Goal: Information Seeking & Learning: Understand process/instructions

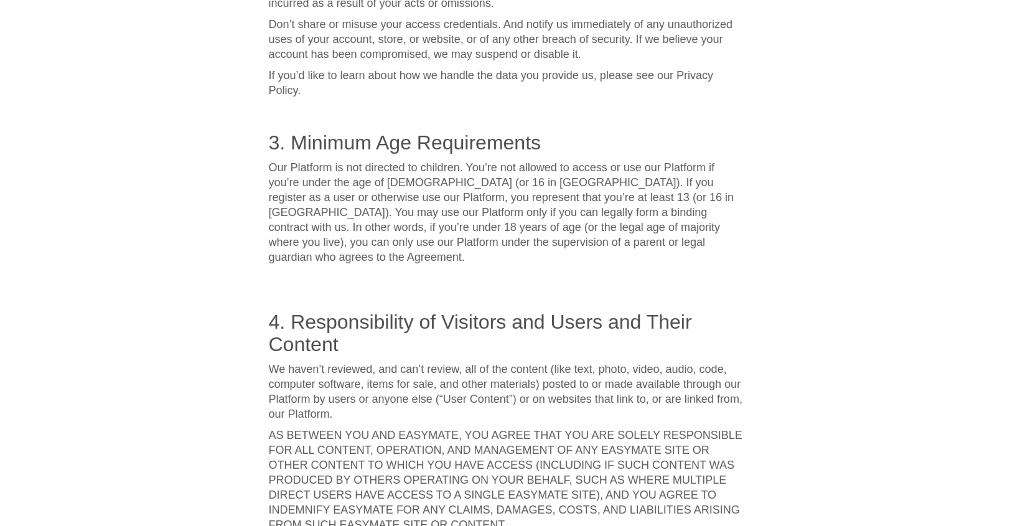
scroll to position [1566, 0]
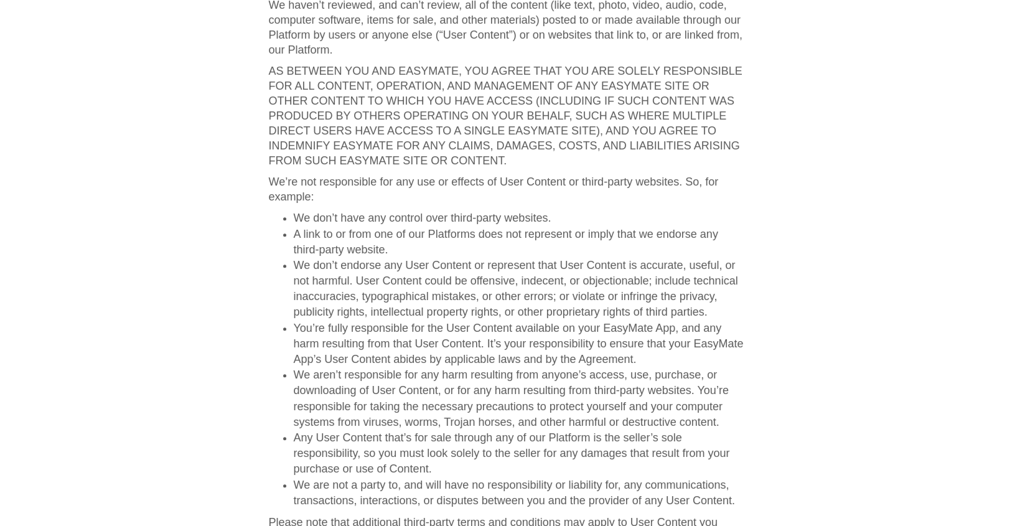
click at [683, 227] on li "A link to or from one of our Platforms does not represent or imply that we endo…" at bounding box center [520, 242] width 453 height 31
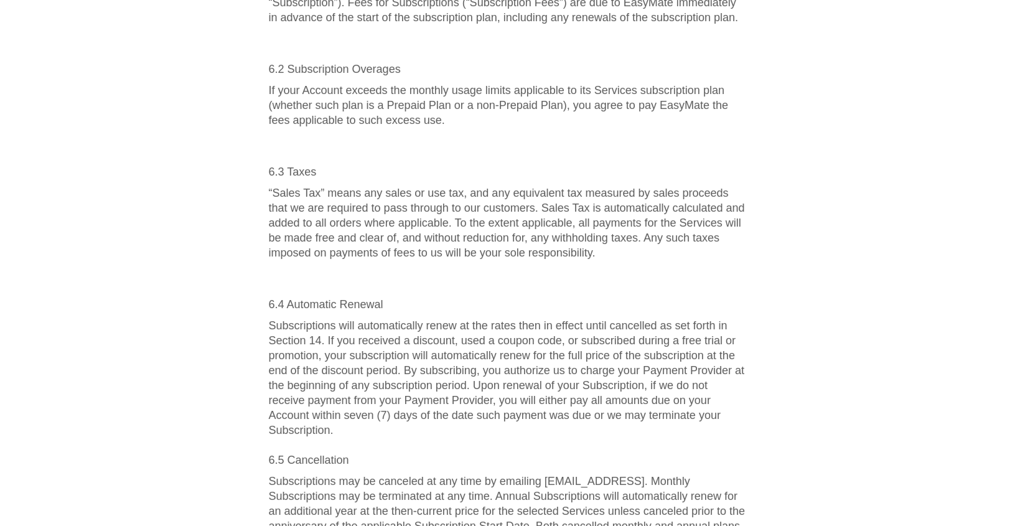
scroll to position [4210, 0]
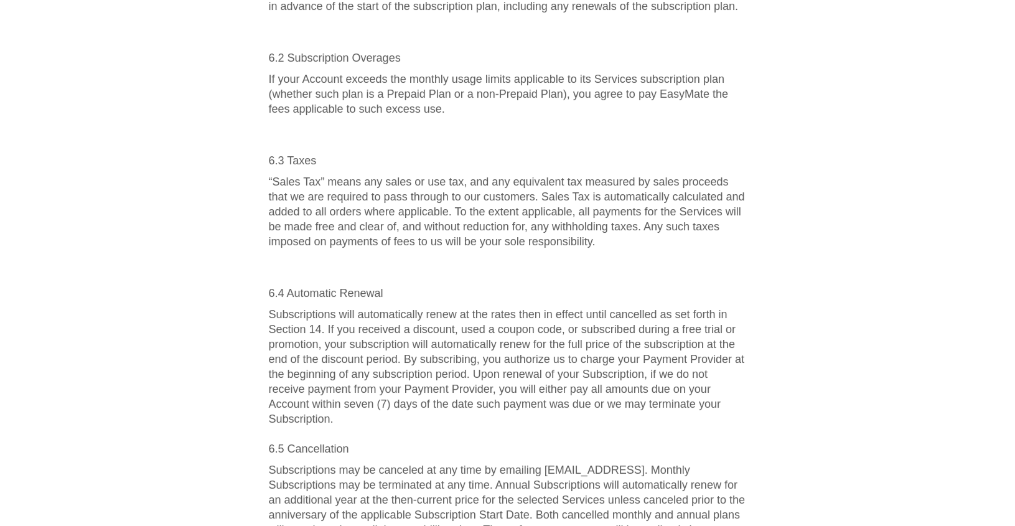
click at [521, 418] on p "Subscriptions will automatically renew at the rates then in effect until cancel…" at bounding box center [508, 381] width 478 height 149
click at [608, 424] on p "Subscriptions will automatically renew at the rates then in effect until cancel…" at bounding box center [508, 381] width 478 height 149
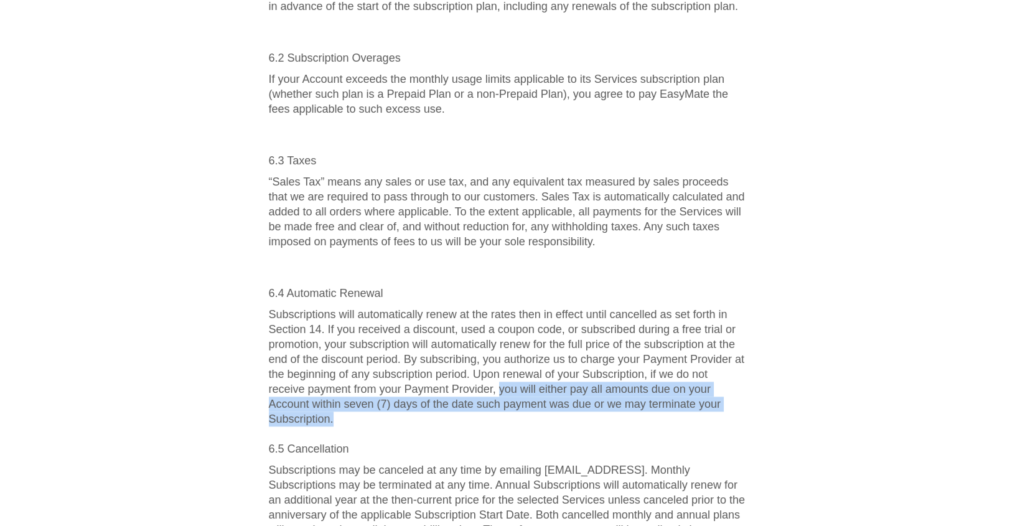
drag, startPoint x: 500, startPoint y: 375, endPoint x: 614, endPoint y: 398, distance: 116.2
click at [614, 398] on p "Subscriptions will automatically renew at the rates then in effect until cancel…" at bounding box center [508, 381] width 478 height 149
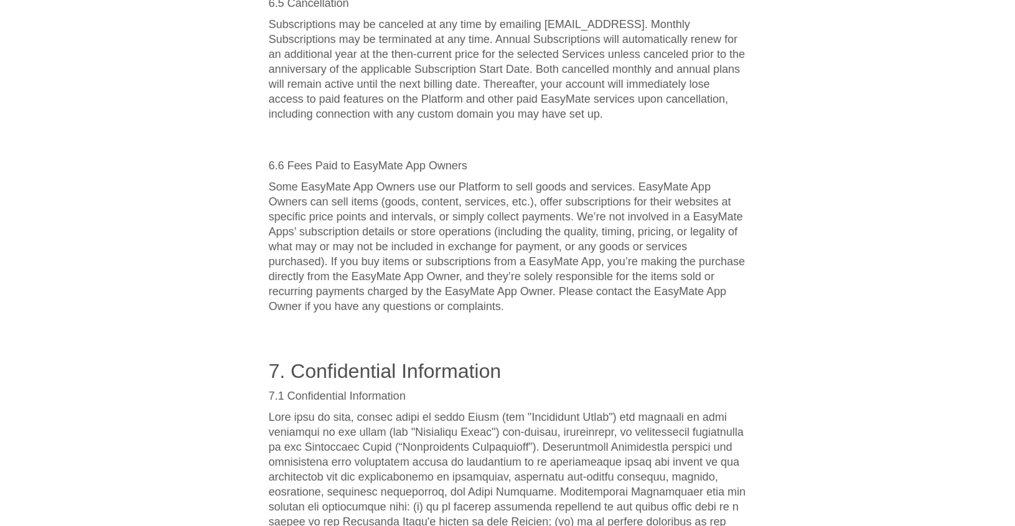
scroll to position [4714, 0]
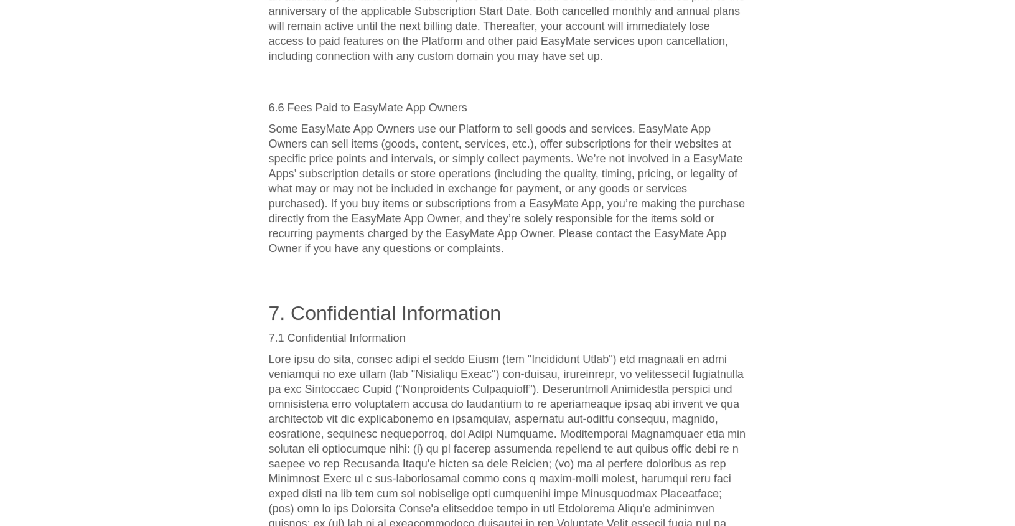
click at [604, 307] on h2 "7. Confidential Information" at bounding box center [508, 313] width 478 height 22
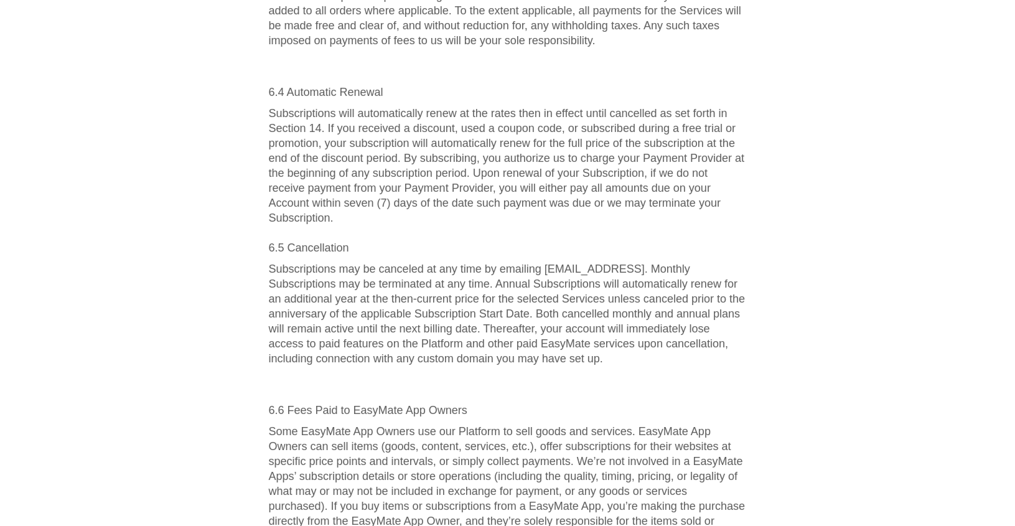
scroll to position [4411, 0]
click at [624, 301] on p "Subscriptions may be canceled at any time by emailing [EMAIL_ADDRESS]. Monthly …" at bounding box center [508, 314] width 478 height 105
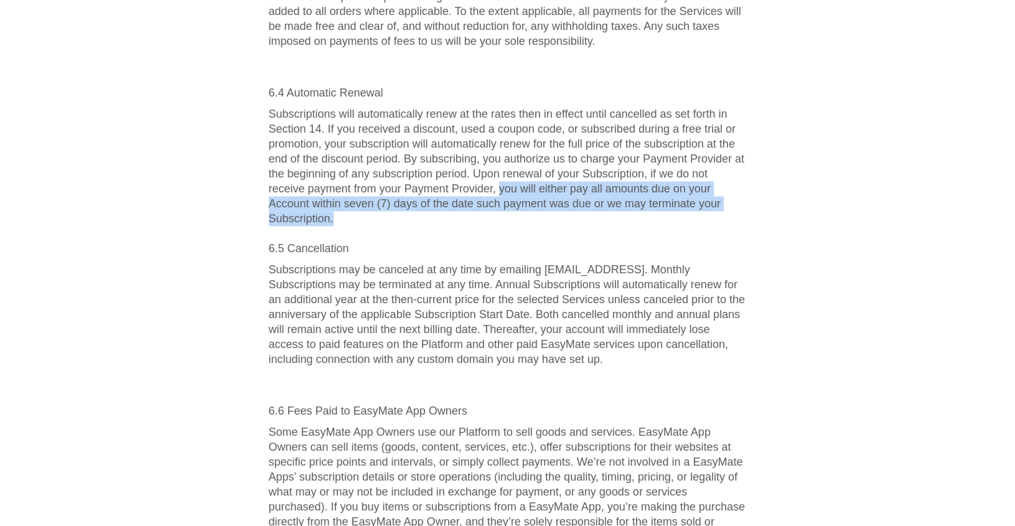
drag, startPoint x: 498, startPoint y: 174, endPoint x: 577, endPoint y: 202, distance: 84.6
click at [577, 202] on p "Subscriptions will automatically renew at the rates then in effect until cancel…" at bounding box center [508, 180] width 478 height 149
copy p "you will either pay all amounts due on your Account within seven (7) days of th…"
